Goal: Task Accomplishment & Management: Use online tool/utility

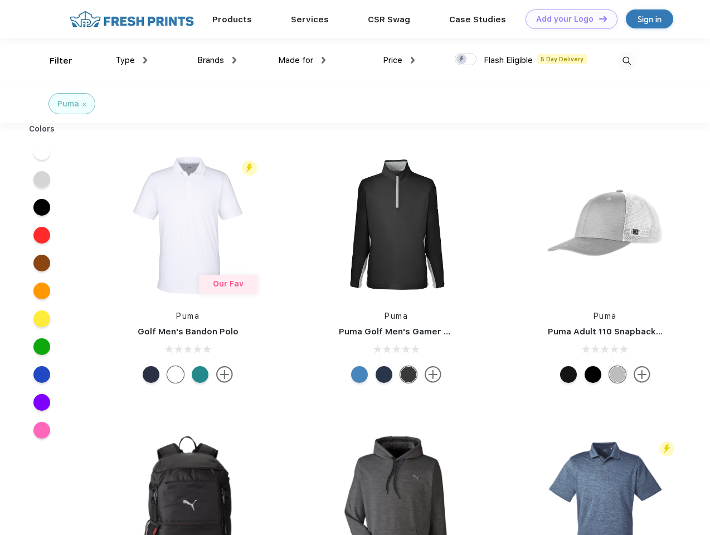
click at [567, 19] on link "Add your Logo Design Tool" at bounding box center [571, 18] width 92 height 19
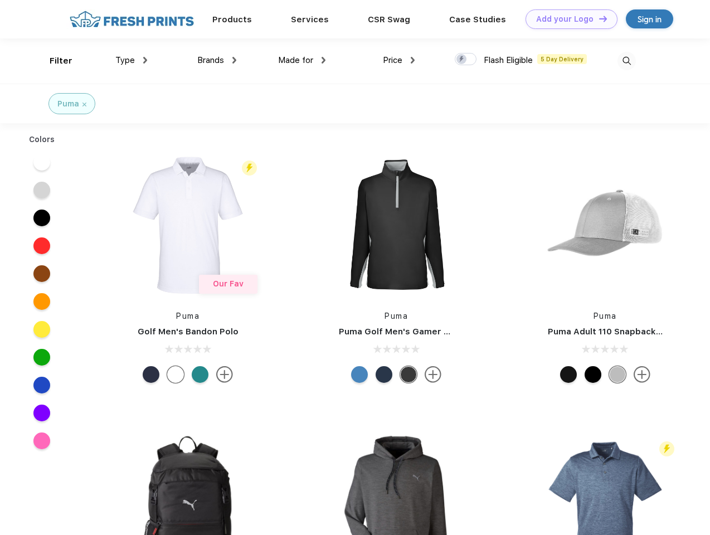
click at [0, 0] on div "Design Tool" at bounding box center [0, 0] width 0 height 0
click at [598, 18] on link "Add your Logo Design Tool" at bounding box center [571, 18] width 92 height 19
click at [53, 61] on div "Filter" at bounding box center [61, 61] width 23 height 13
click at [131, 60] on span "Type" at bounding box center [124, 60] width 19 height 10
click at [217, 60] on span "Brands" at bounding box center [210, 60] width 27 height 10
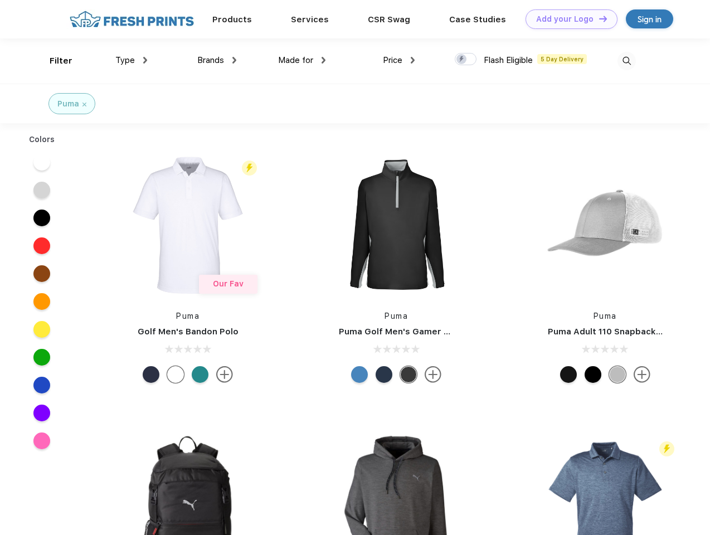
click at [302, 60] on span "Made for" at bounding box center [295, 60] width 35 height 10
click at [399, 60] on span "Price" at bounding box center [392, 60] width 19 height 10
click at [466, 60] on div at bounding box center [466, 59] width 22 height 12
click at [462, 60] on input "checkbox" at bounding box center [458, 55] width 7 height 7
click at [626, 61] on img at bounding box center [626, 61] width 18 height 18
